Goal: Transaction & Acquisition: Book appointment/travel/reservation

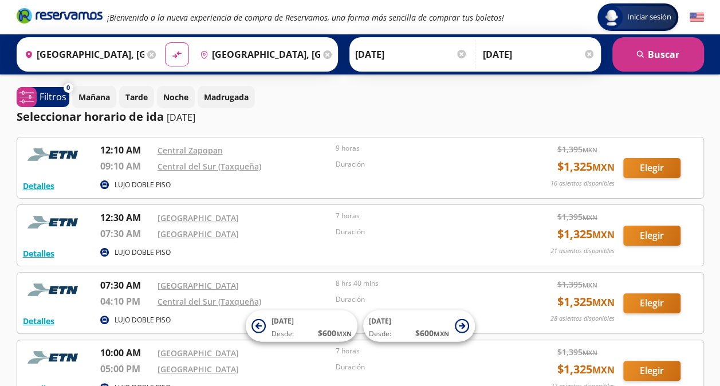
click at [189, 116] on p "11-sep-25" at bounding box center [181, 118] width 29 height 14
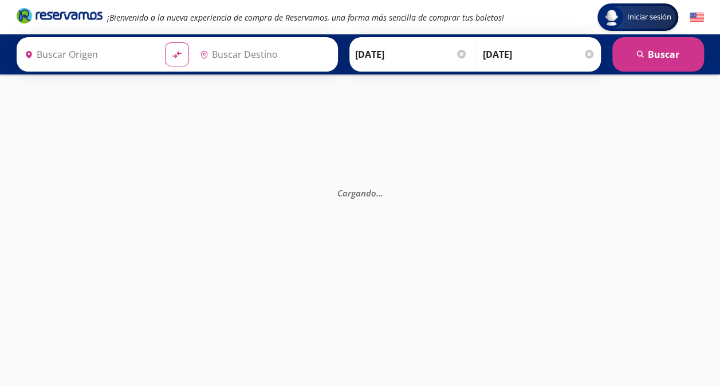
type input "[GEOGRAPHIC_DATA], [GEOGRAPHIC_DATA]"
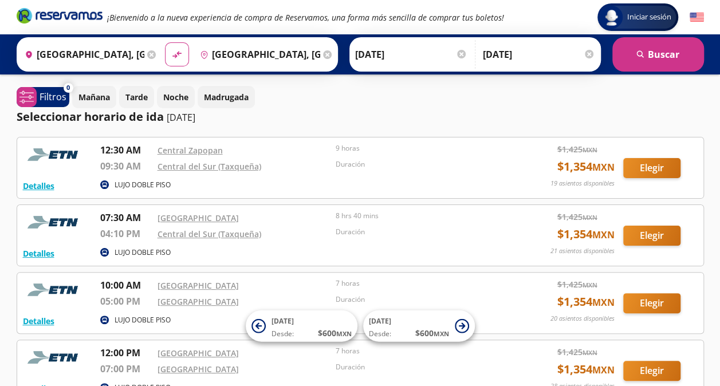
click at [375, 53] on input "[DATE]" at bounding box center [411, 54] width 112 height 29
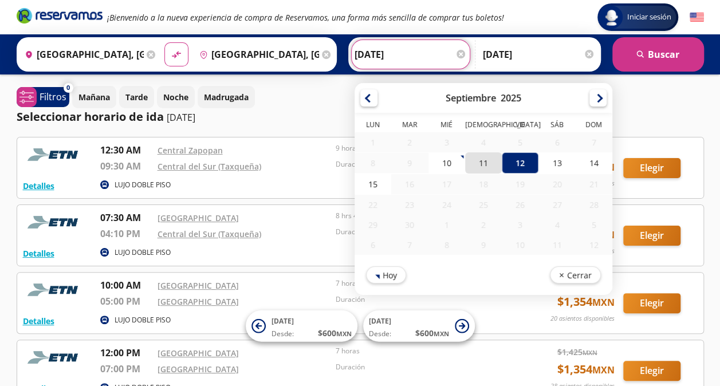
click at [479, 161] on div "11" at bounding box center [483, 162] width 37 height 21
type input "[DATE]"
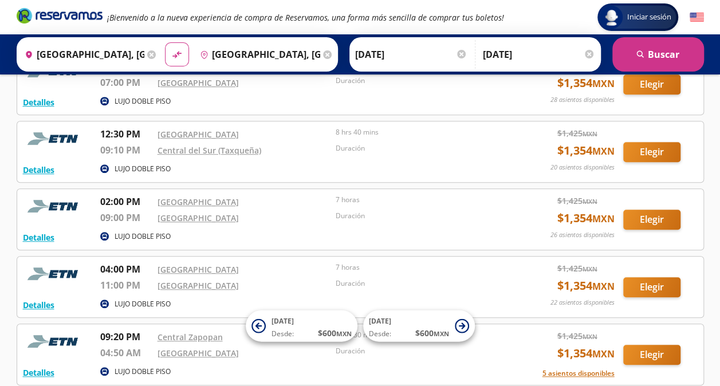
scroll to position [524, 0]
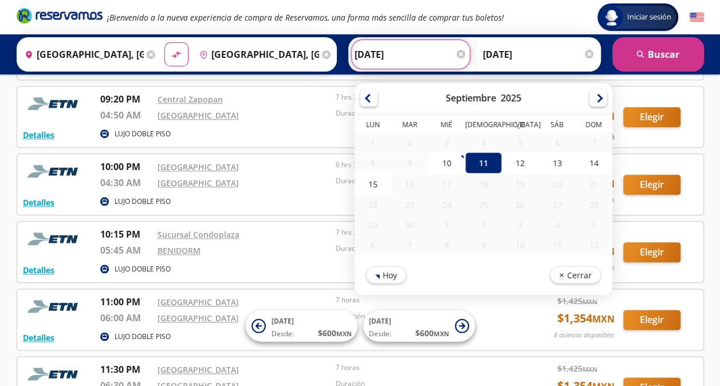
click at [718, 100] on div "Iniciar sesión Iniciar sesión ¡Bienvenido a la nueva experiencia de compra de R…" at bounding box center [360, 102] width 720 height 1253
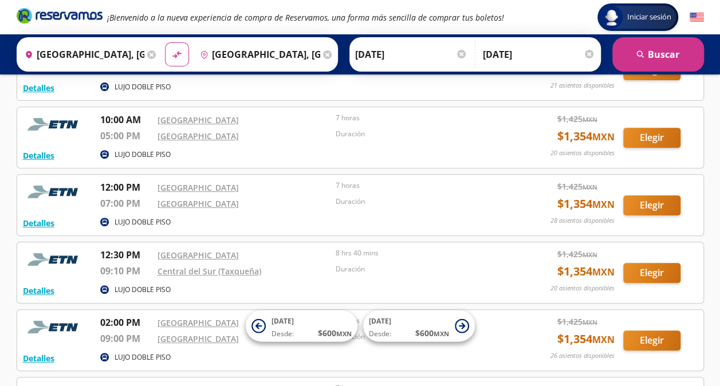
scroll to position [0, 0]
